Goal: Navigation & Orientation: Find specific page/section

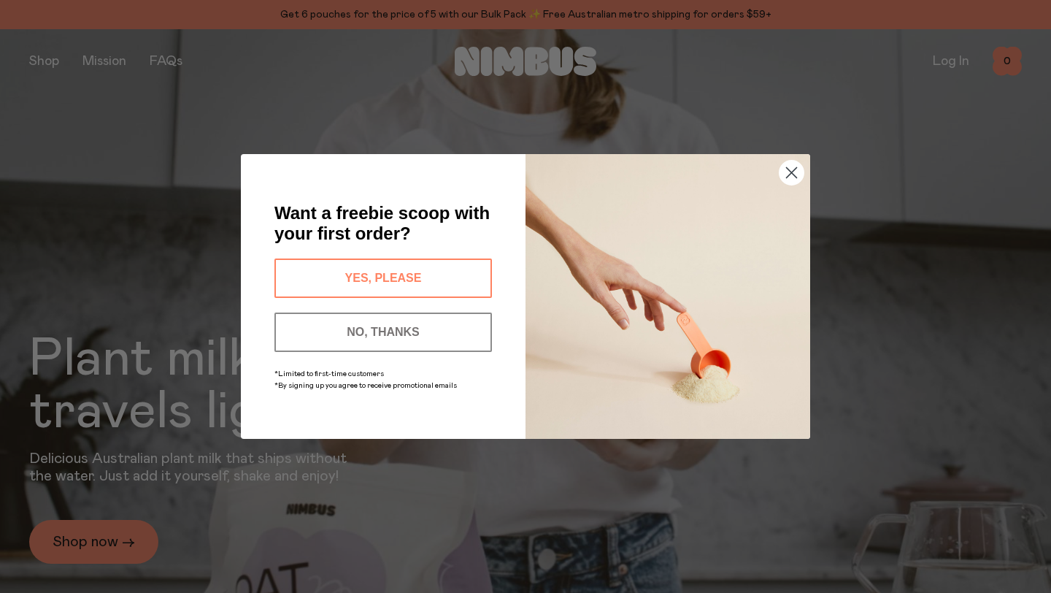
click at [793, 169] on circle "Close dialog" at bounding box center [791, 173] width 24 height 24
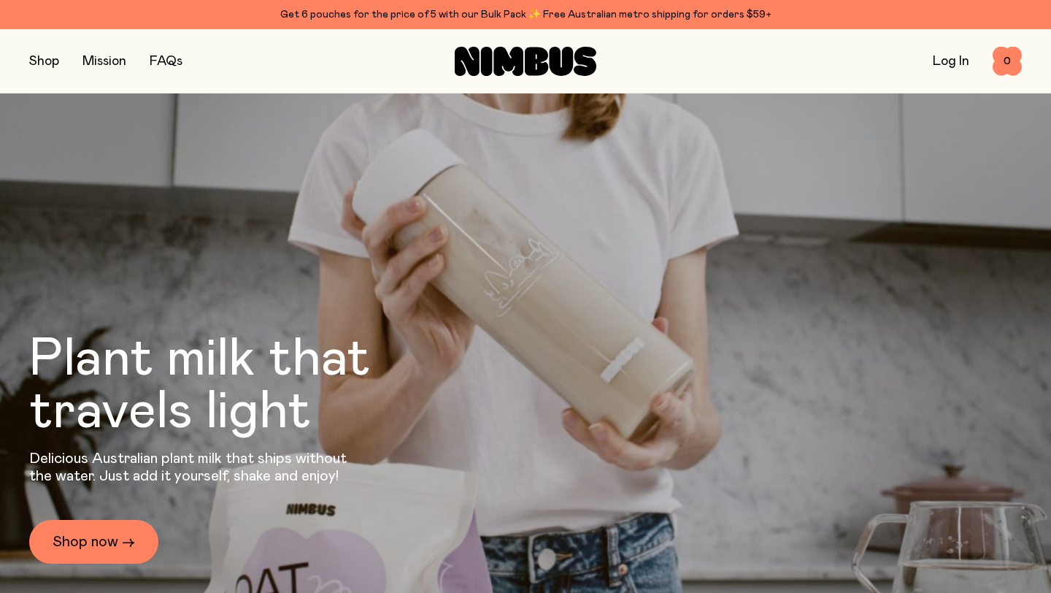
click at [41, 61] on button "button" at bounding box center [44, 61] width 30 height 20
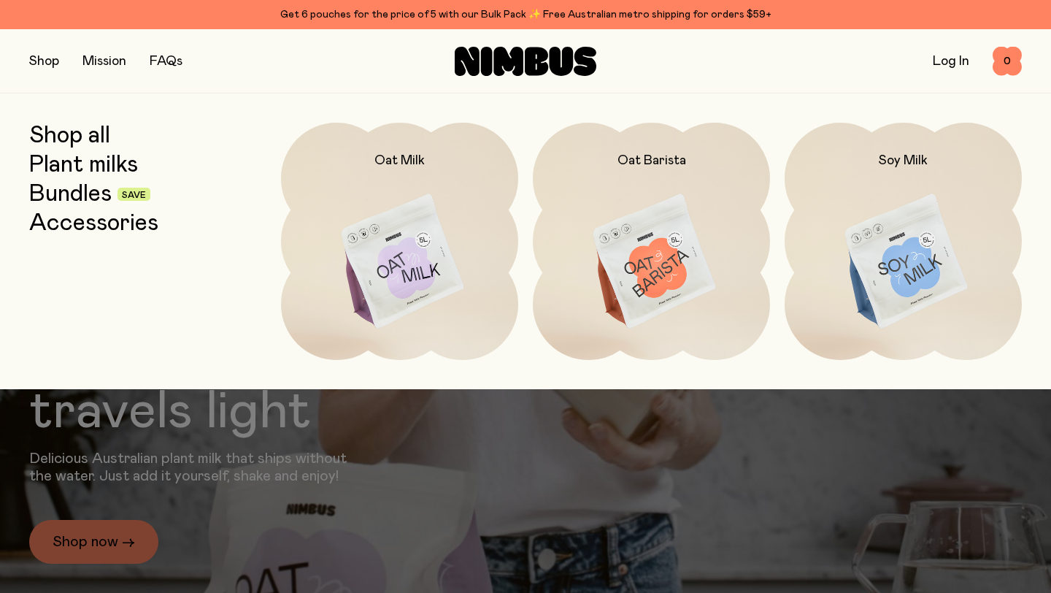
click at [70, 161] on link "Plant milks" at bounding box center [83, 165] width 109 height 26
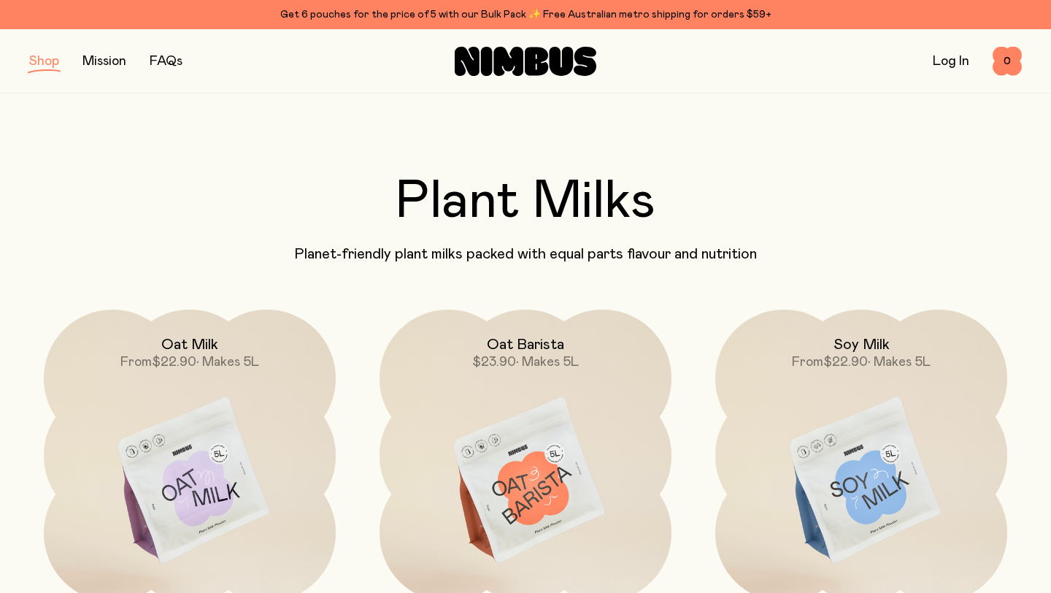
click at [44, 65] on button "button" at bounding box center [44, 61] width 30 height 20
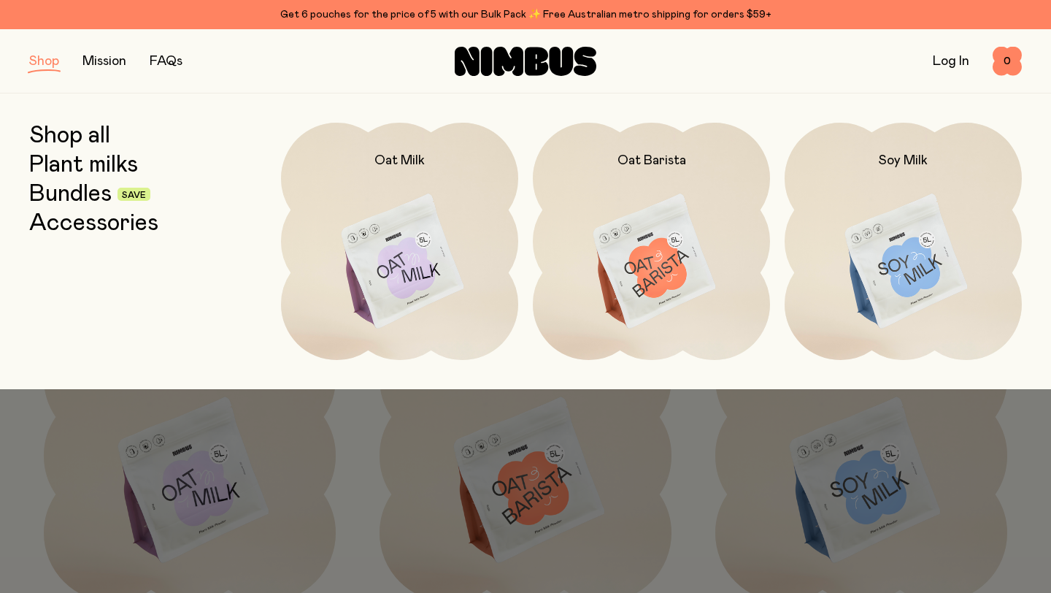
click at [79, 194] on link "Bundles" at bounding box center [70, 194] width 82 height 26
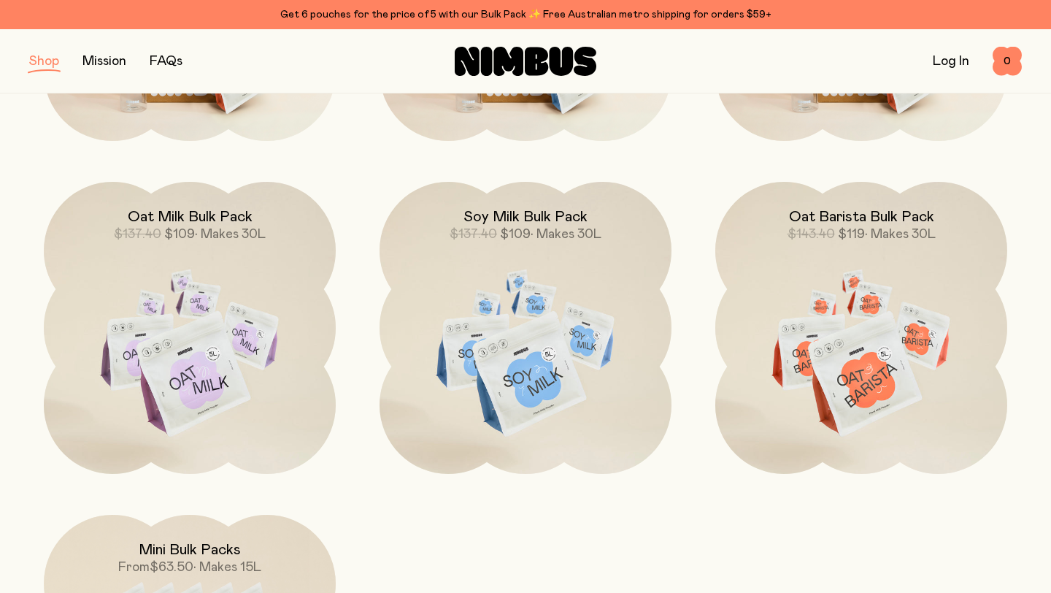
scroll to position [661, 0]
